Goal: Find specific page/section: Find specific page/section

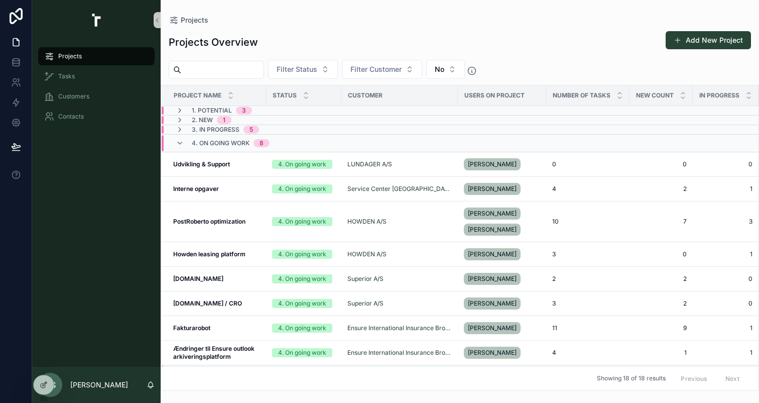
click at [389, 79] on div "Projects Overview Add New Project Filter Status Filter Customer No Project name…" at bounding box center [460, 208] width 599 height 366
click at [390, 75] on button "Filter Customer" at bounding box center [382, 69] width 80 height 19
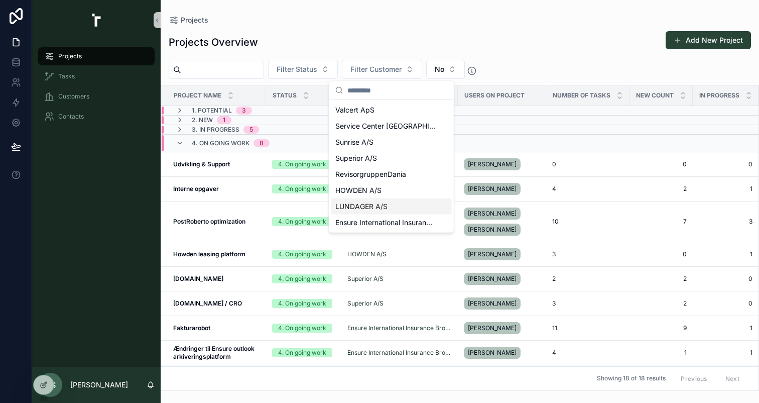
click at [394, 201] on div "LUNDAGER A/S" at bounding box center [391, 206] width 121 height 16
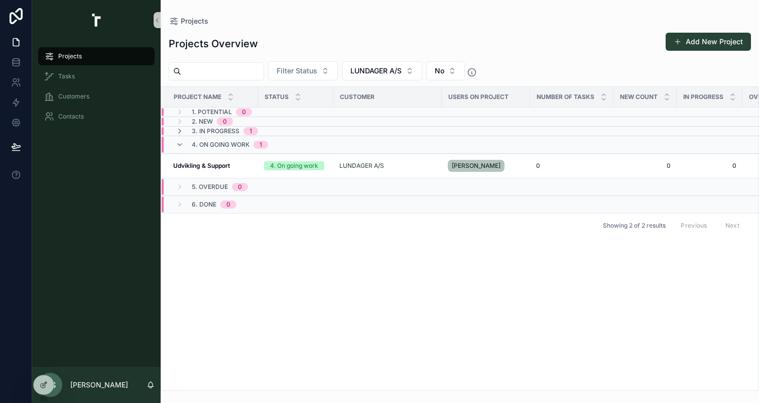
scroll to position [0, 138]
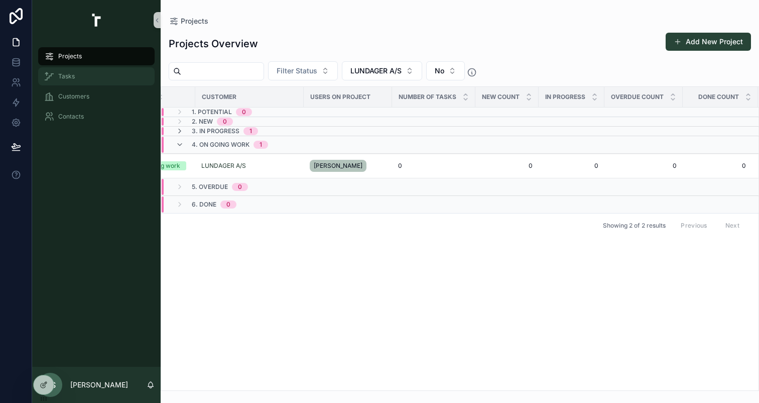
click at [77, 78] on div "Tasks" at bounding box center [96, 76] width 104 height 16
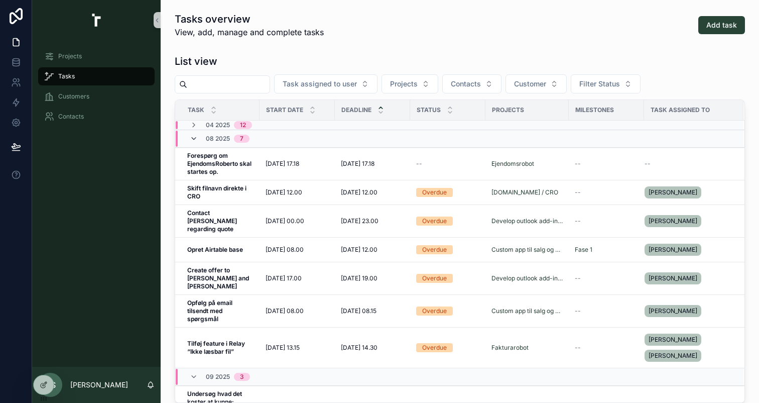
click at [192, 139] on icon "scrollable content" at bounding box center [194, 139] width 8 height 8
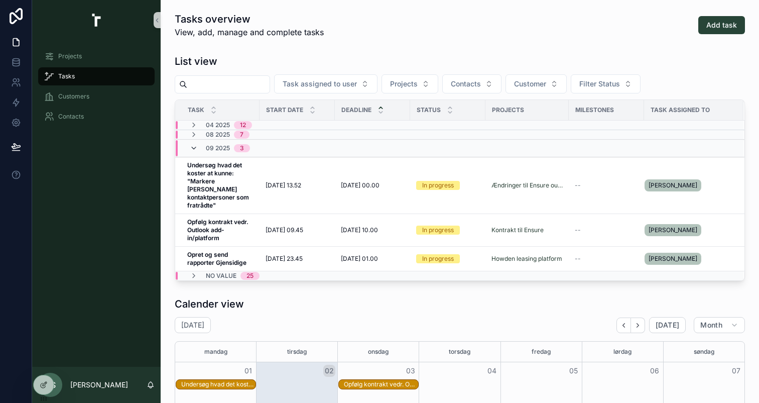
click at [197, 150] on icon "scrollable content" at bounding box center [194, 148] width 8 height 8
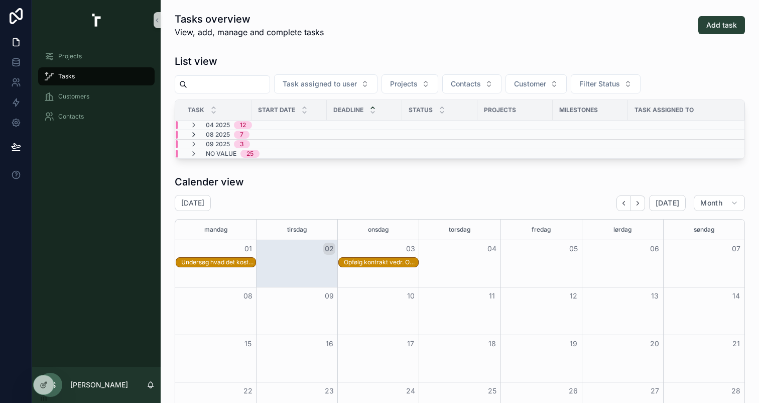
click at [192, 133] on icon "scrollable content" at bounding box center [194, 135] width 8 height 8
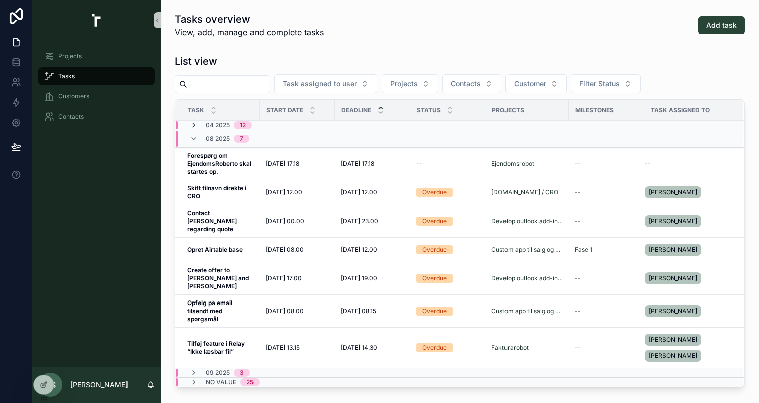
click at [193, 123] on icon "scrollable content" at bounding box center [194, 125] width 8 height 8
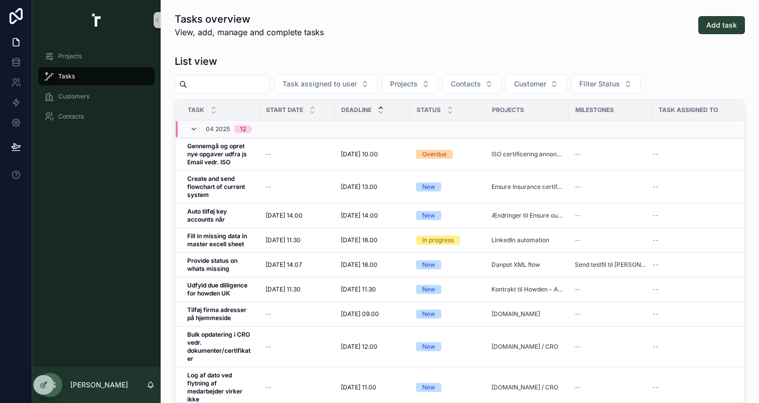
click at [194, 130] on icon "scrollable content" at bounding box center [194, 129] width 8 height 8
